Goal: Information Seeking & Learning: Learn about a topic

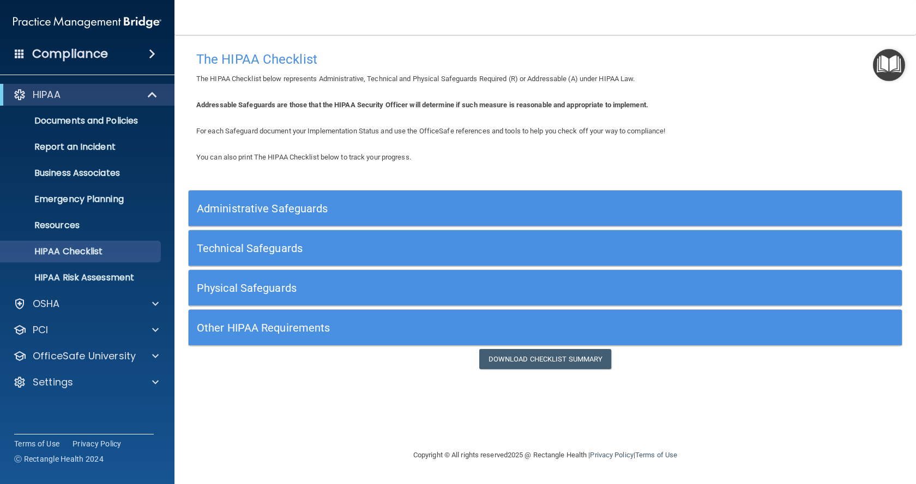
click at [368, 200] on div "Administrative Safeguards" at bounding box center [456, 208] width 535 height 25
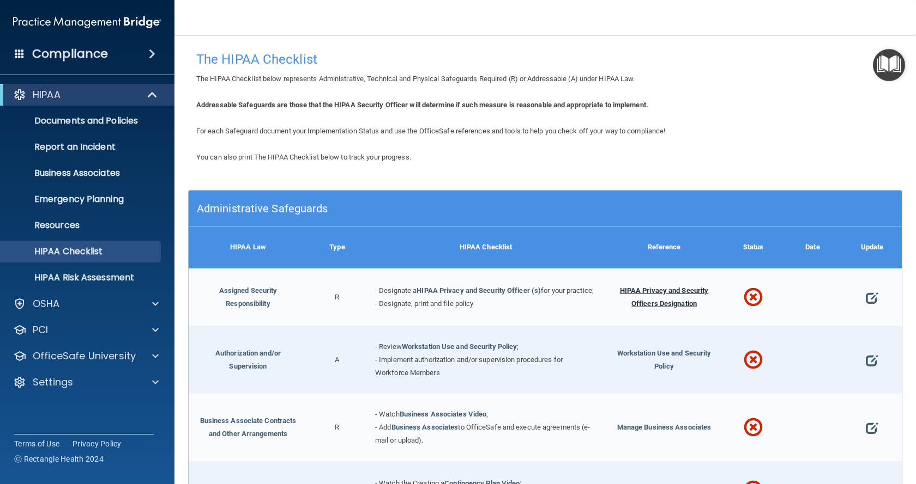
click at [670, 297] on span "HIPAA Privacy and Security Officers Designation" at bounding box center [664, 297] width 89 height 21
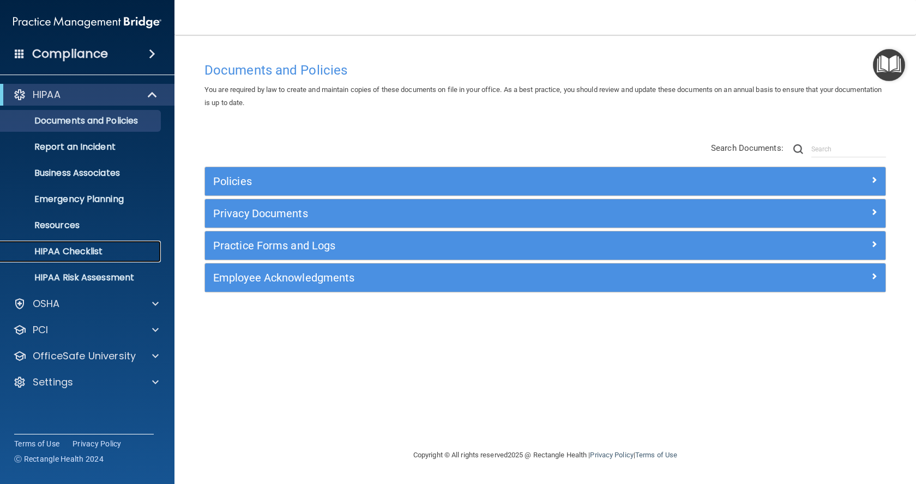
click at [99, 253] on p "HIPAA Checklist" at bounding box center [81, 251] width 149 height 11
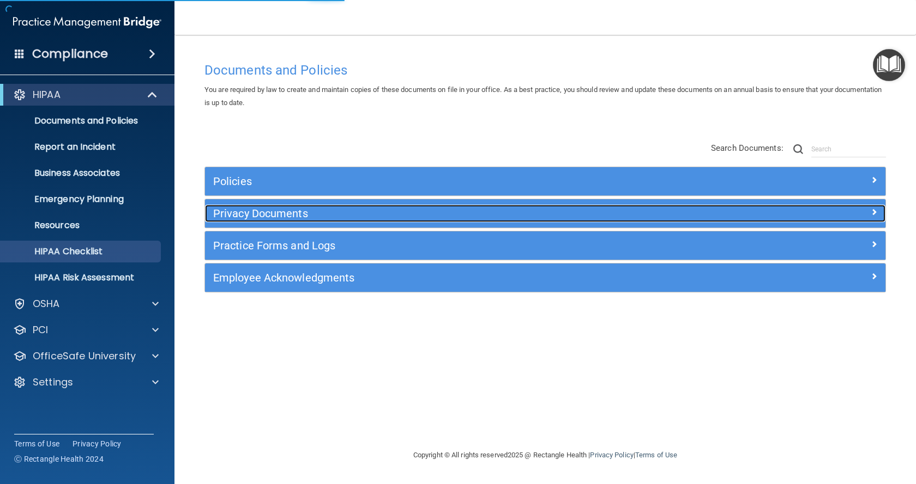
click at [231, 208] on h5 "Privacy Documents" at bounding box center [460, 214] width 494 height 12
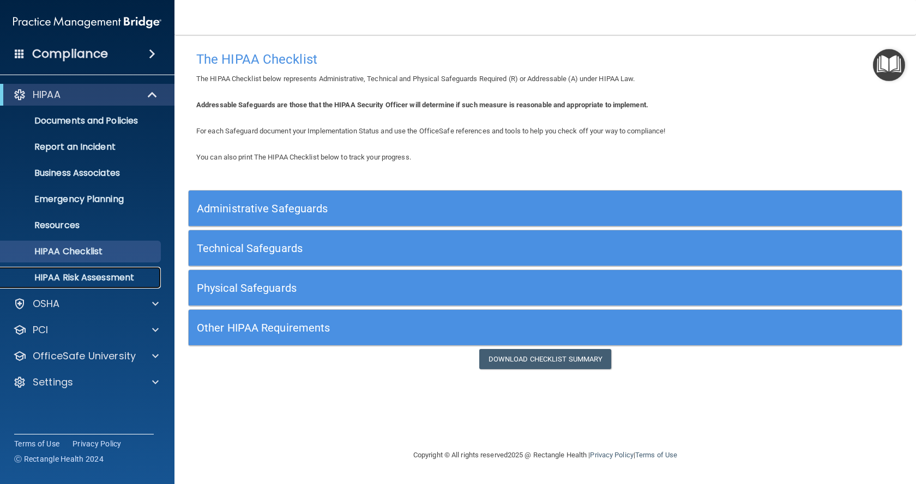
click at [89, 280] on p "HIPAA Risk Assessment" at bounding box center [81, 277] width 149 height 11
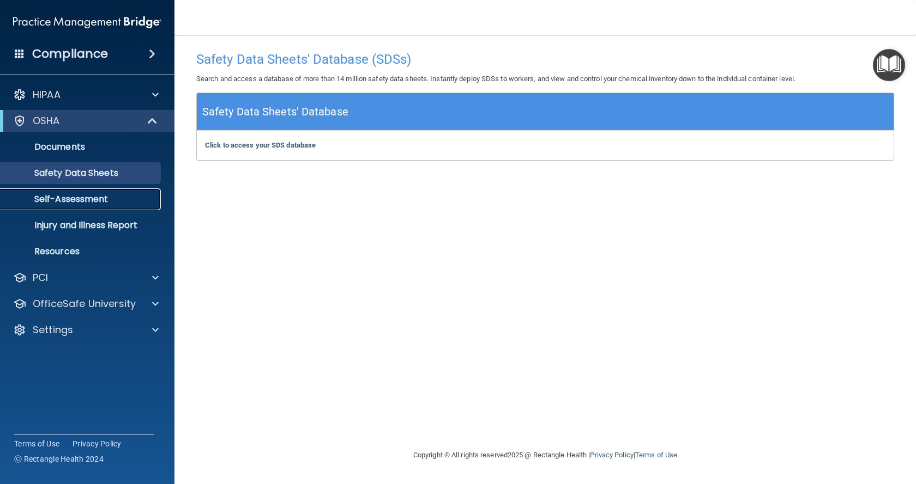
click at [98, 199] on p "Self-Assessment" at bounding box center [81, 199] width 149 height 11
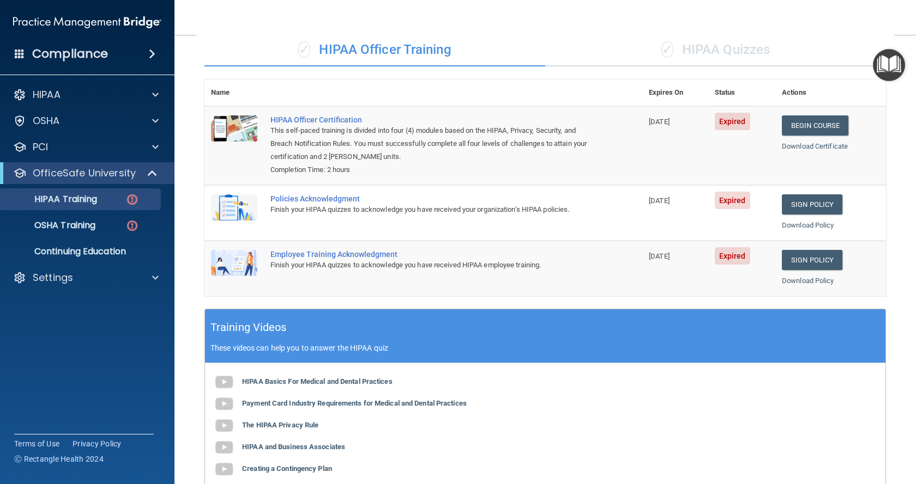
scroll to position [31, 0]
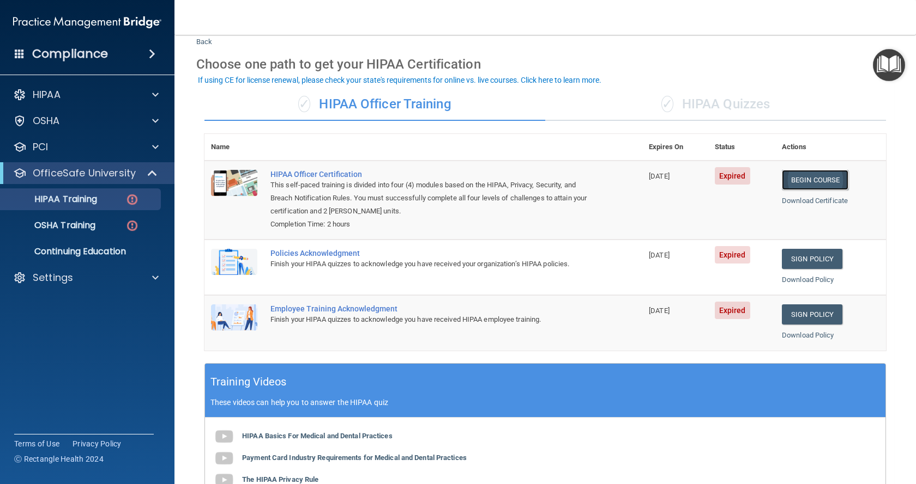
click at [792, 175] on link "Begin Course" at bounding box center [814, 180] width 66 height 20
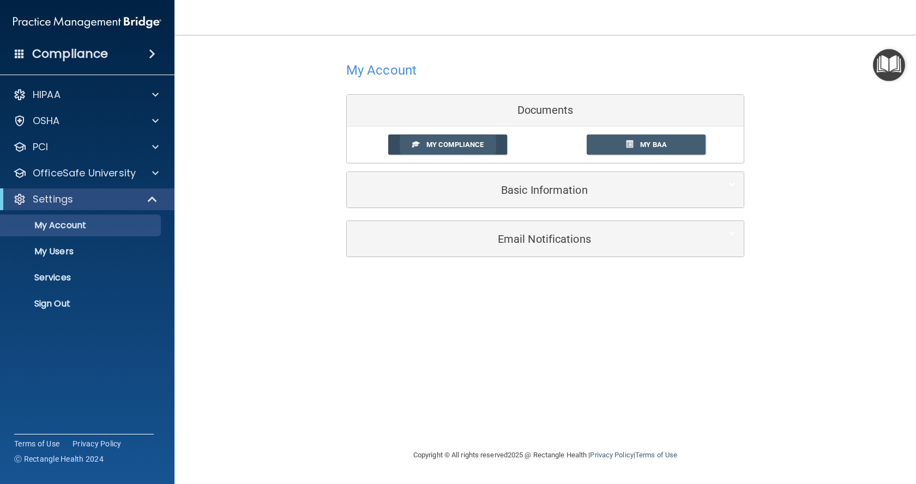
click at [459, 143] on span "My Compliance" at bounding box center [454, 145] width 57 height 8
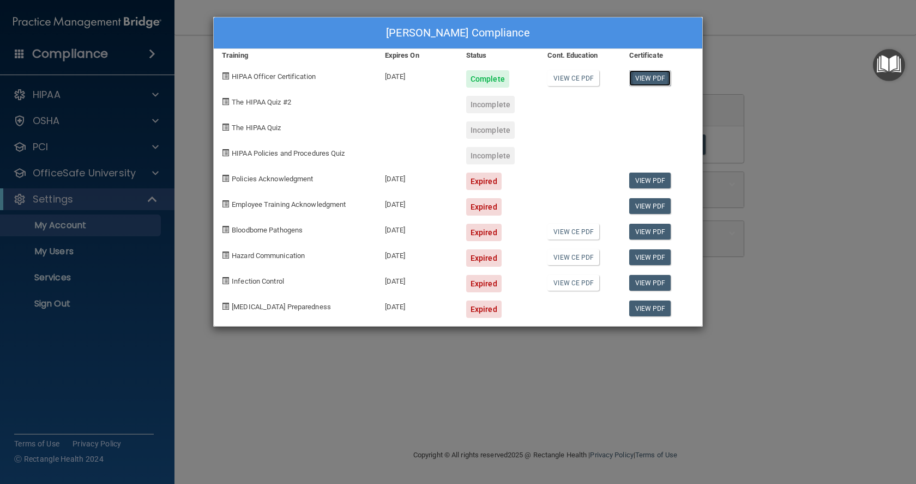
click at [644, 74] on link "View PDF" at bounding box center [650, 78] width 42 height 16
